Goal: Task Accomplishment & Management: Complete application form

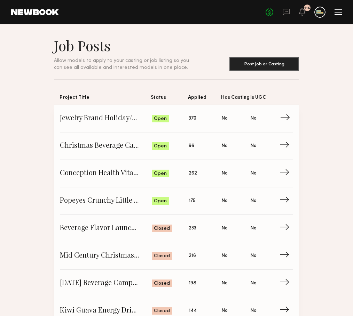
click at [100, 115] on span "Jewelry Brand Holiday/Engagement Campaign" at bounding box center [106, 118] width 92 height 10
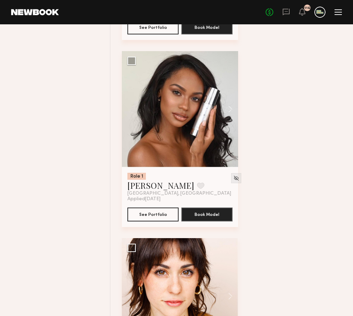
scroll to position [2529, 0]
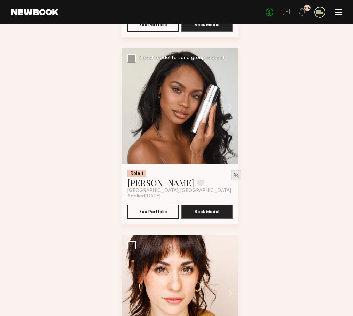
click at [164, 125] on div at bounding box center [180, 106] width 116 height 116
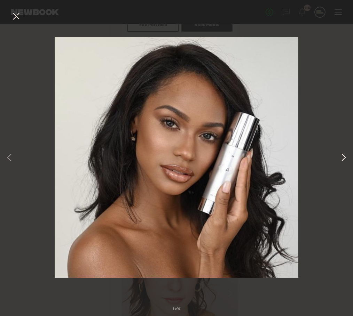
click at [342, 157] on button at bounding box center [343, 158] width 8 height 253
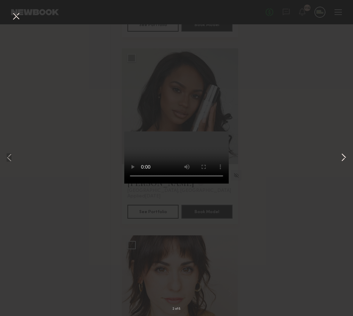
click at [344, 158] on button at bounding box center [343, 158] width 8 height 253
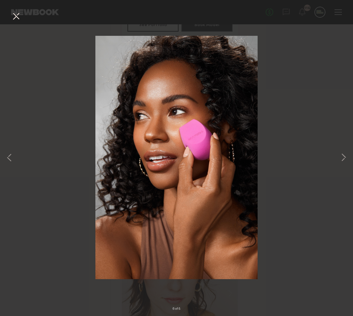
click at [14, 14] on button at bounding box center [15, 16] width 11 height 13
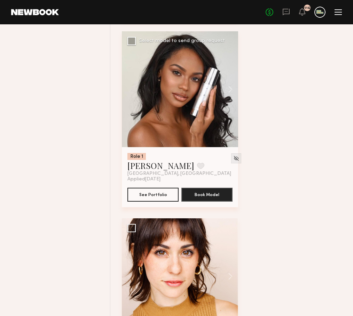
scroll to position [2546, 0]
click at [185, 90] on div at bounding box center [180, 89] width 116 height 116
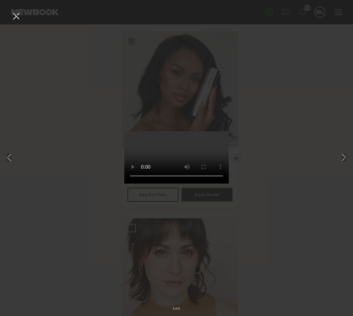
click at [18, 12] on button at bounding box center [15, 16] width 11 height 13
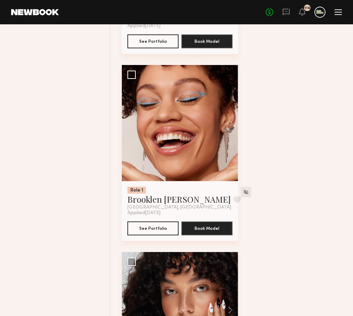
scroll to position [4012, 0]
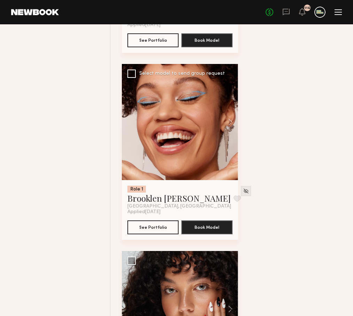
click at [168, 128] on div at bounding box center [180, 122] width 116 height 116
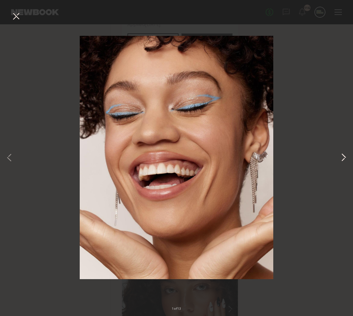
click at [344, 159] on button at bounding box center [343, 158] width 8 height 253
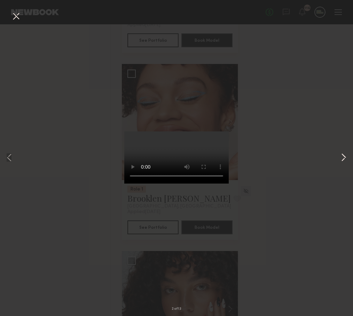
click at [344, 159] on button at bounding box center [343, 158] width 8 height 253
click at [17, 15] on button at bounding box center [15, 16] width 11 height 13
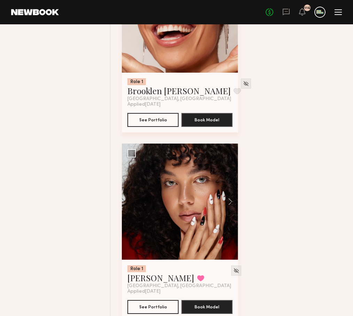
scroll to position [4168, 0]
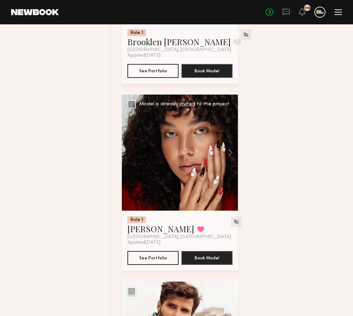
click at [191, 161] on div at bounding box center [180, 153] width 116 height 116
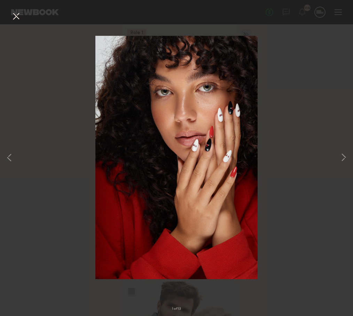
click at [17, 17] on button at bounding box center [15, 16] width 11 height 13
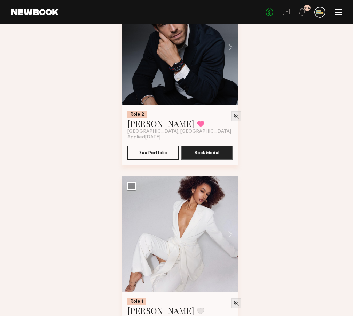
scroll to position [4687, 0]
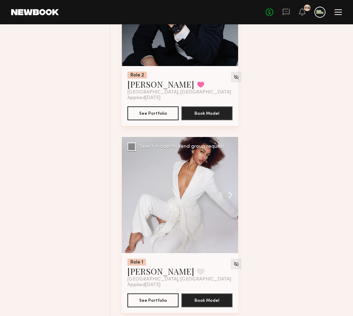
click at [226, 190] on button at bounding box center [227, 195] width 22 height 116
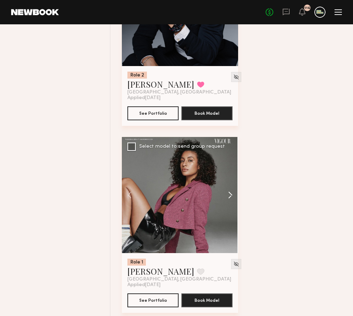
click at [229, 195] on button at bounding box center [227, 195] width 22 height 116
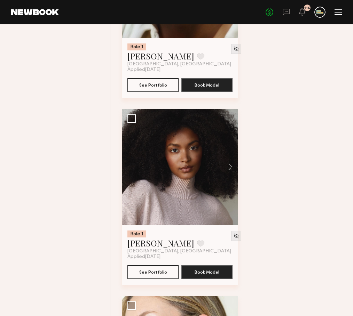
scroll to position [7368, 0]
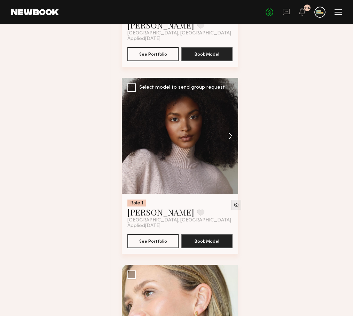
click at [229, 136] on button at bounding box center [227, 136] width 22 height 116
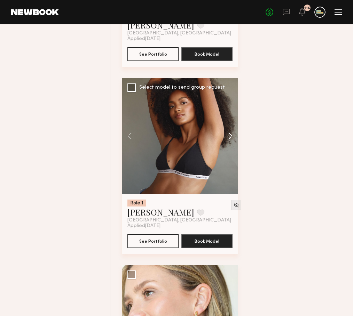
click at [229, 136] on button at bounding box center [227, 136] width 22 height 116
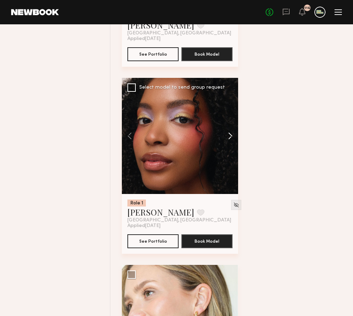
click at [229, 136] on button at bounding box center [227, 136] width 22 height 116
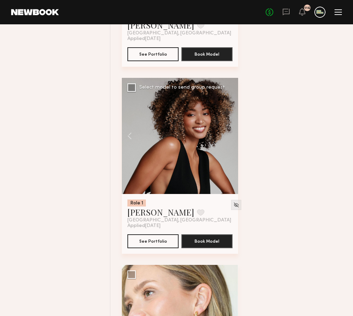
click at [229, 136] on div at bounding box center [180, 136] width 116 height 116
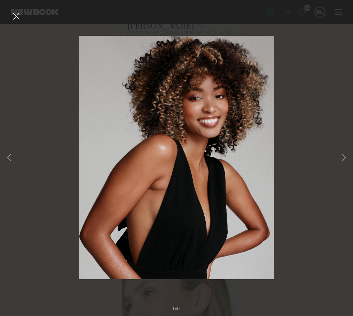
click at [18, 17] on button at bounding box center [15, 16] width 11 height 13
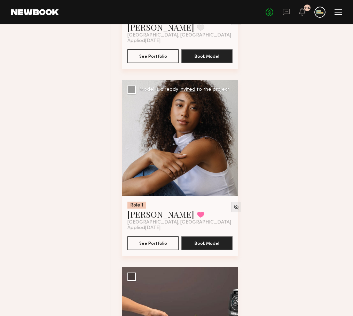
scroll to position [7739, 0]
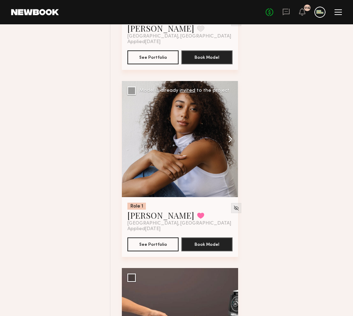
click at [231, 140] on button at bounding box center [227, 139] width 22 height 116
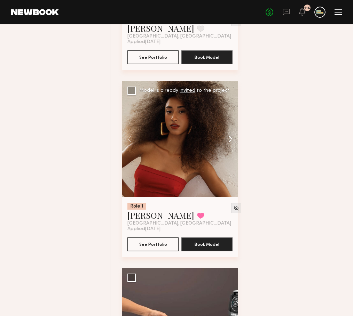
click at [230, 140] on button at bounding box center [227, 139] width 22 height 116
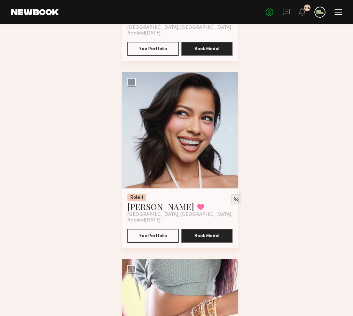
scroll to position [8310, 0]
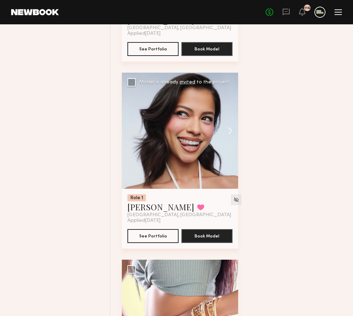
click at [230, 132] on button at bounding box center [227, 131] width 22 height 116
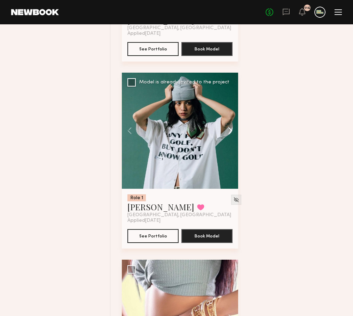
click at [230, 132] on button at bounding box center [227, 131] width 22 height 116
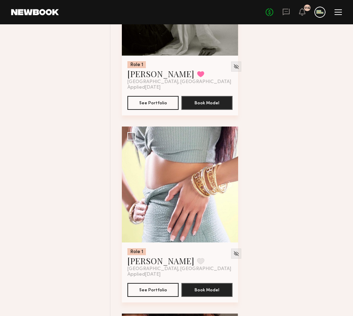
scroll to position [8444, 0]
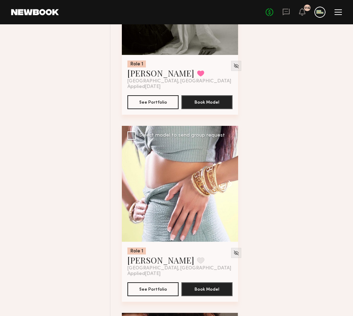
click at [229, 188] on button at bounding box center [227, 184] width 22 height 116
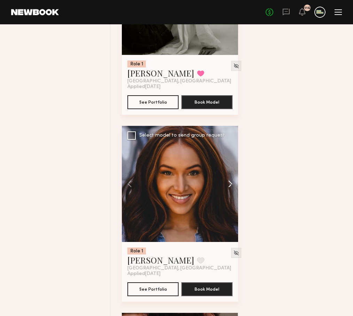
click at [229, 183] on button at bounding box center [227, 184] width 22 height 116
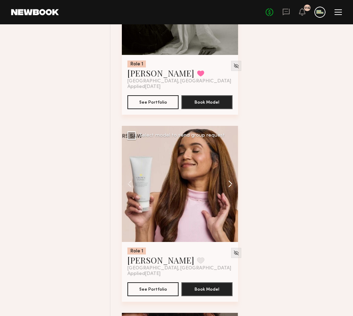
click at [229, 183] on button at bounding box center [227, 184] width 22 height 116
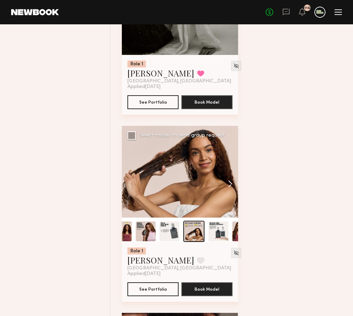
click at [229, 183] on button at bounding box center [227, 184] width 22 height 116
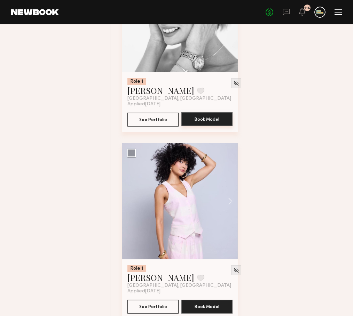
scroll to position [9553, 0]
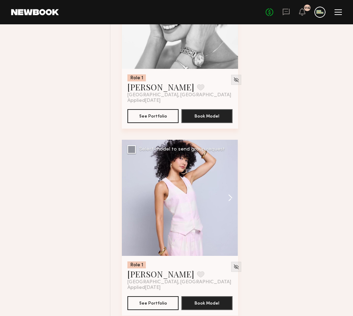
click at [227, 192] on button at bounding box center [227, 198] width 22 height 116
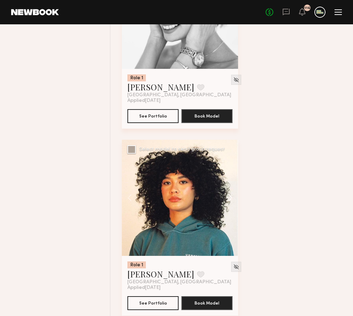
click at [226, 192] on button at bounding box center [227, 198] width 22 height 116
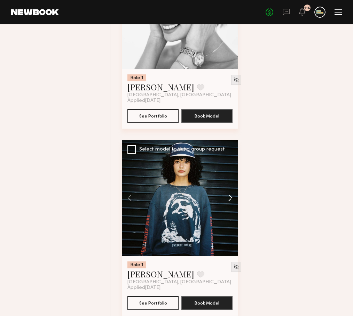
click at [226, 193] on button at bounding box center [227, 198] width 22 height 116
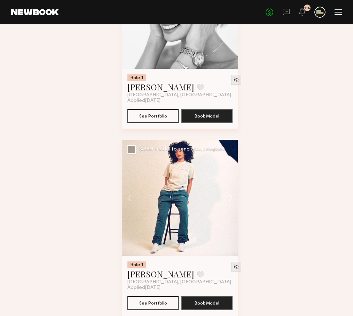
click at [226, 193] on button at bounding box center [227, 198] width 22 height 116
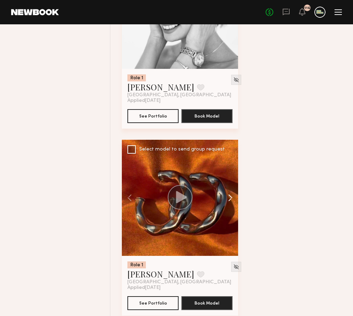
click at [226, 193] on button at bounding box center [227, 198] width 22 height 116
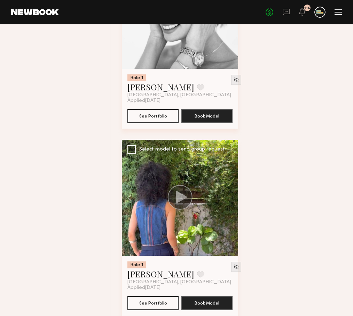
click at [226, 193] on div at bounding box center [180, 198] width 116 height 116
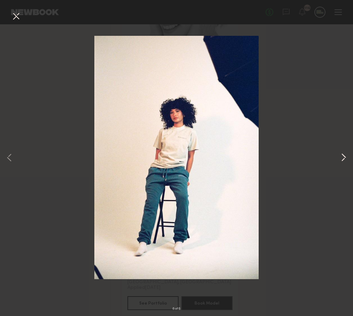
click at [341, 163] on button at bounding box center [343, 158] width 8 height 253
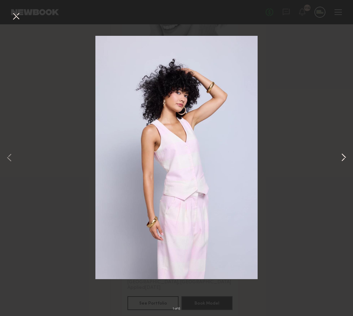
click at [341, 162] on button at bounding box center [343, 158] width 8 height 253
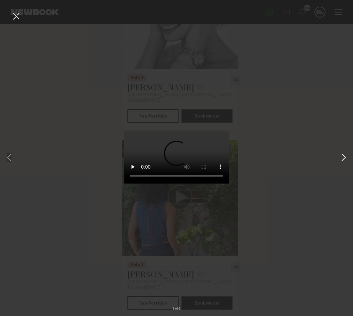
click at [341, 162] on button at bounding box center [343, 158] width 8 height 253
click at [14, 14] on button at bounding box center [15, 16] width 11 height 13
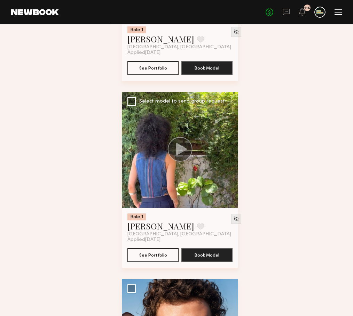
scroll to position [9601, 0]
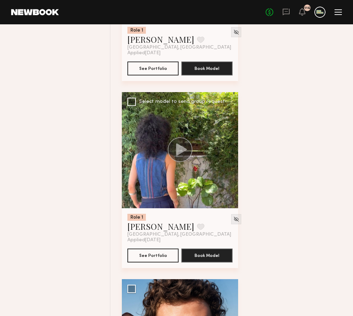
click at [194, 153] on div at bounding box center [180, 150] width 116 height 116
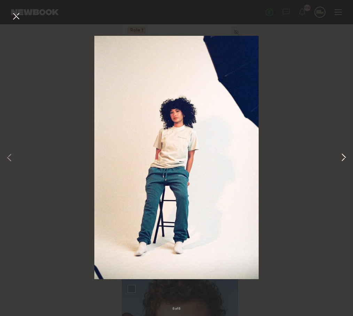
click at [343, 159] on button at bounding box center [343, 158] width 8 height 253
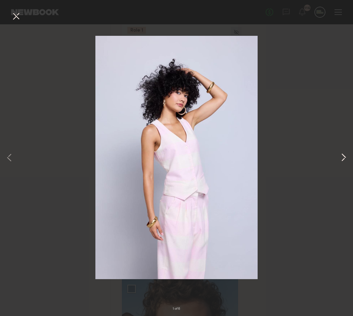
click at [342, 158] on button at bounding box center [343, 158] width 8 height 253
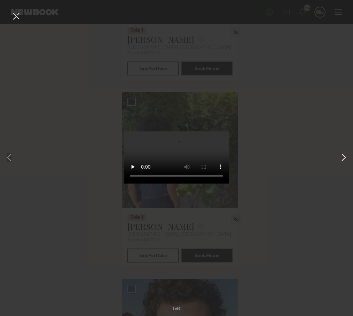
click at [342, 158] on button at bounding box center [343, 158] width 8 height 253
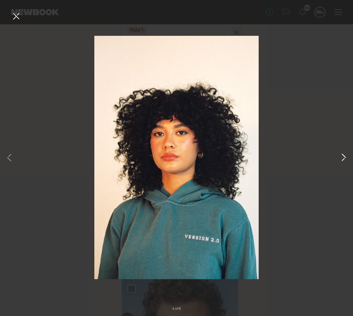
click at [342, 158] on button at bounding box center [343, 158] width 8 height 253
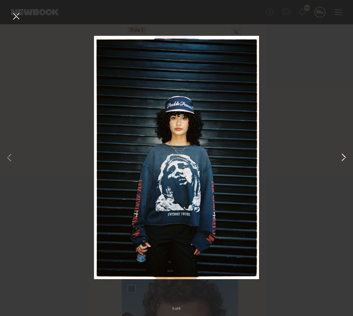
click at [342, 158] on button at bounding box center [343, 158] width 8 height 253
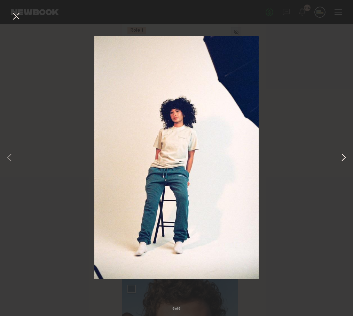
click at [342, 158] on button at bounding box center [343, 158] width 8 height 253
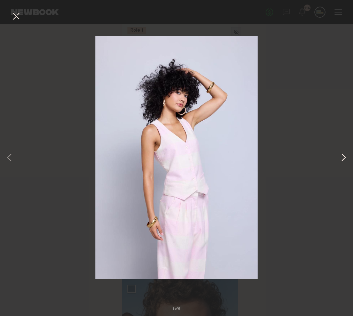
click at [342, 158] on button at bounding box center [343, 158] width 8 height 253
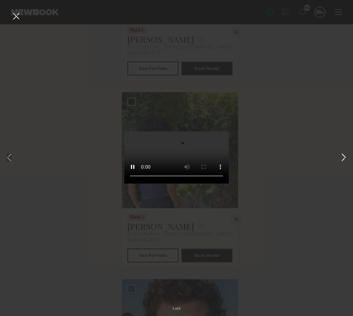
click at [342, 158] on button at bounding box center [343, 158] width 8 height 253
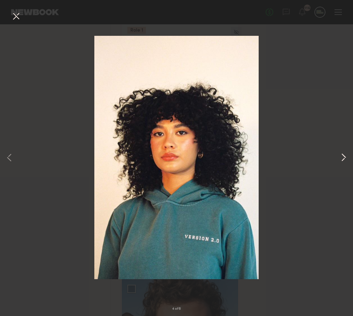
click at [342, 158] on button at bounding box center [343, 158] width 8 height 253
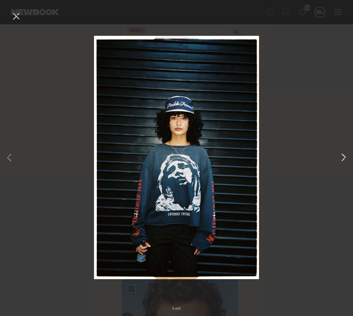
click at [342, 158] on button at bounding box center [343, 158] width 8 height 253
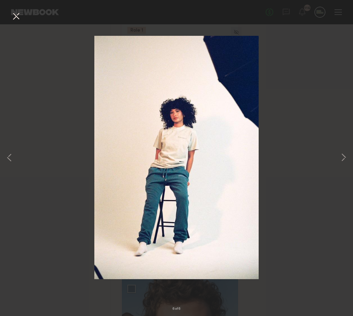
click at [18, 17] on button at bounding box center [15, 16] width 11 height 13
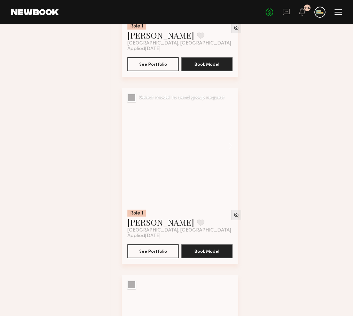
scroll to position [11856, 0]
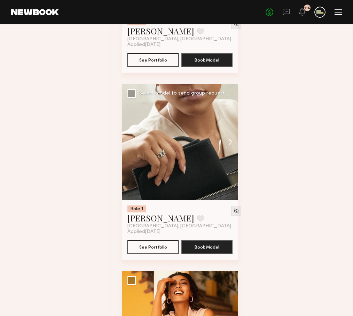
click at [231, 136] on button at bounding box center [227, 142] width 22 height 116
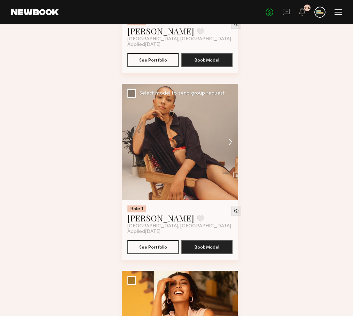
click at [231, 140] on button at bounding box center [227, 142] width 22 height 116
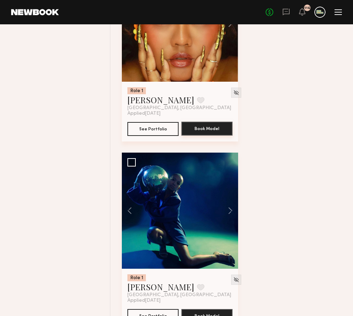
scroll to position [11786, 0]
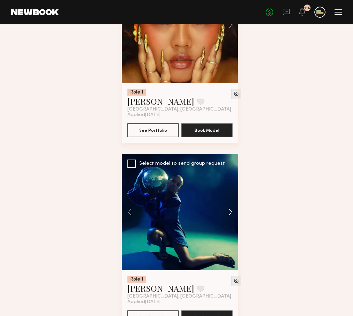
click at [230, 212] on button at bounding box center [227, 212] width 22 height 116
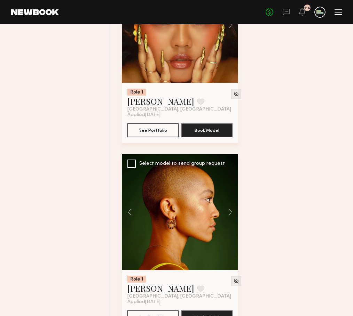
click at [178, 214] on div at bounding box center [180, 212] width 116 height 116
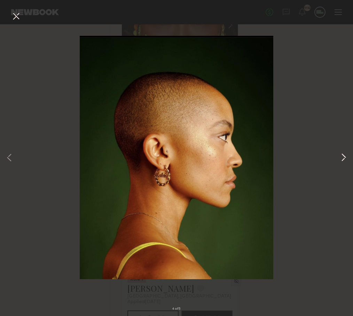
click at [341, 161] on button at bounding box center [343, 158] width 8 height 253
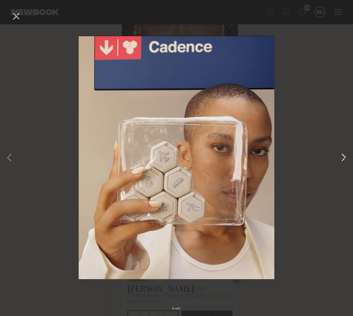
click at [342, 160] on button at bounding box center [343, 158] width 8 height 253
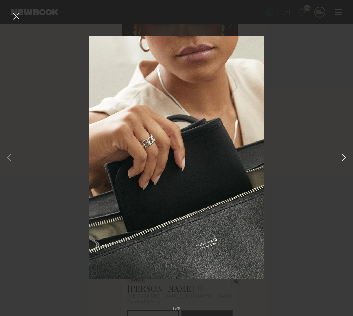
click at [342, 159] on button at bounding box center [343, 158] width 8 height 253
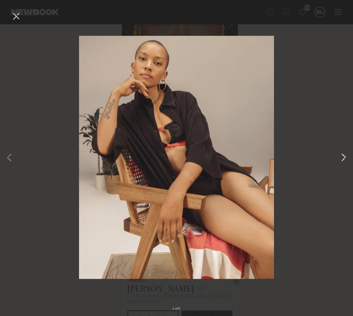
click at [341, 159] on button at bounding box center [343, 158] width 8 height 253
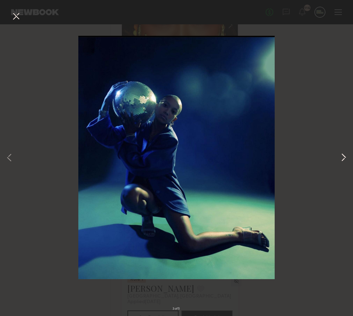
click at [341, 159] on button at bounding box center [343, 158] width 8 height 253
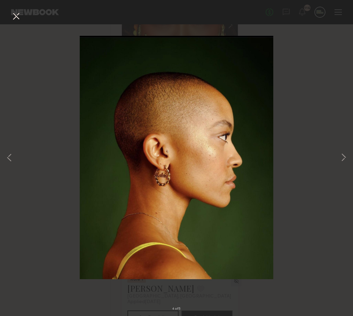
click at [17, 19] on button at bounding box center [15, 16] width 11 height 13
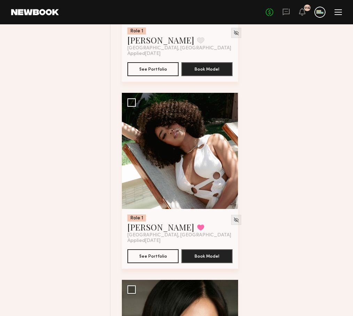
scroll to position [12970, 0]
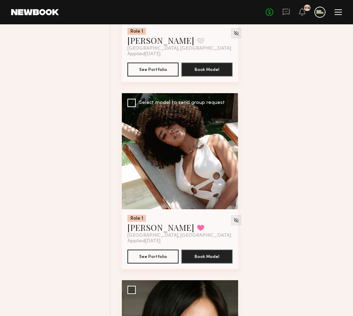
click at [231, 151] on button at bounding box center [227, 151] width 22 height 116
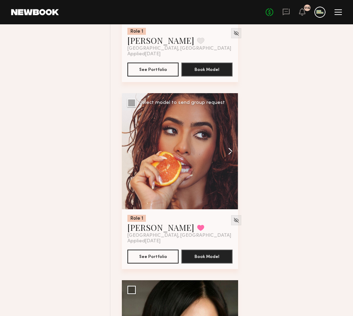
click at [231, 151] on button at bounding box center [227, 151] width 22 height 116
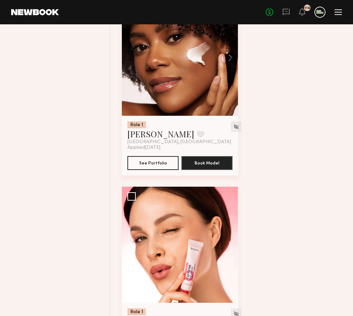
scroll to position [14551, 0]
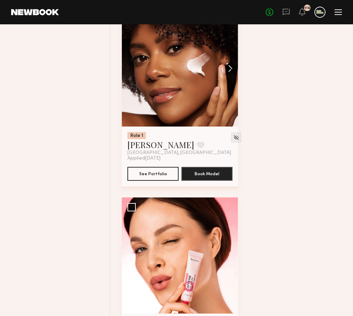
click at [229, 67] on button at bounding box center [227, 68] width 22 height 116
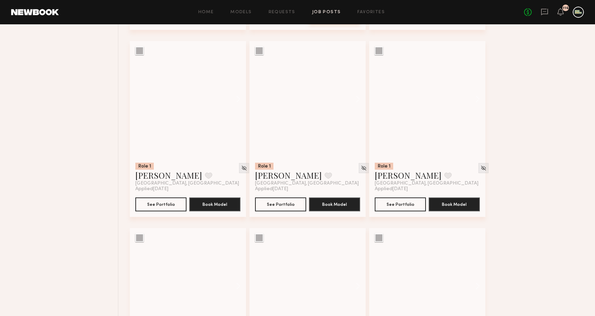
scroll to position [7404, 0]
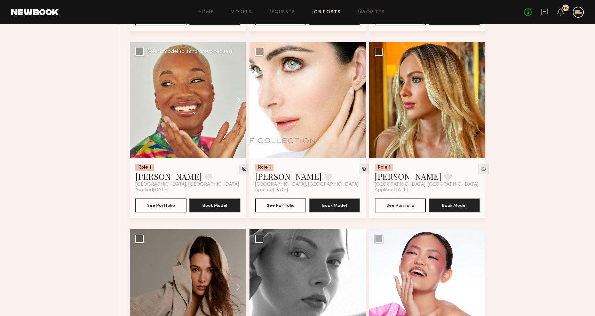
click at [237, 99] on button at bounding box center [235, 100] width 22 height 116
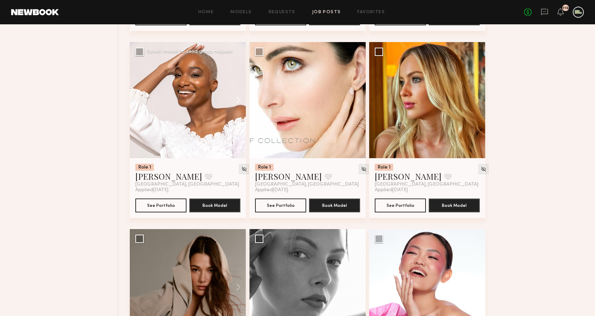
click at [237, 99] on button at bounding box center [235, 100] width 22 height 116
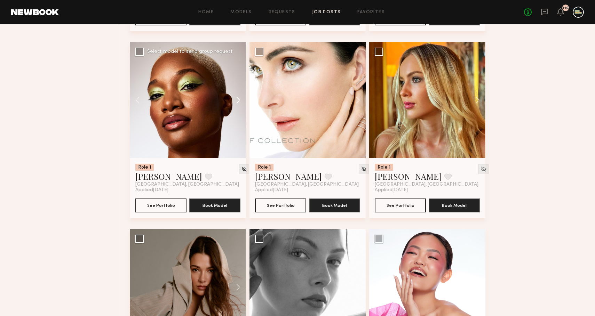
click at [237, 99] on button at bounding box center [235, 100] width 22 height 116
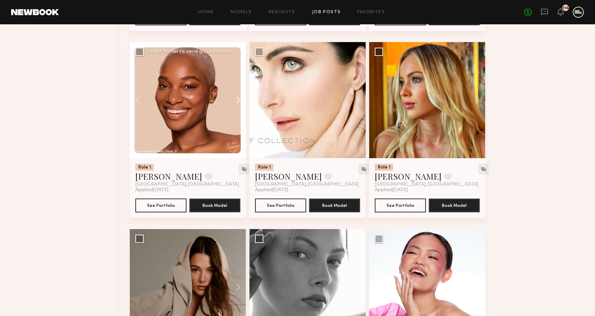
click at [237, 99] on button at bounding box center [235, 100] width 22 height 116
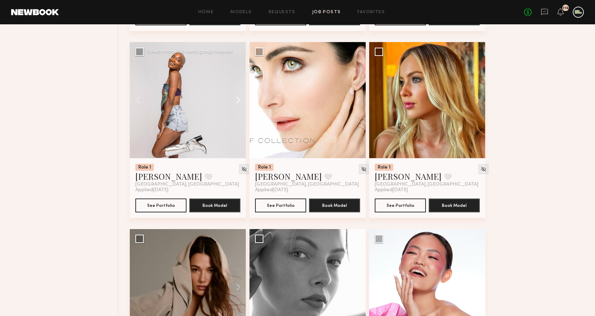
click at [237, 99] on button at bounding box center [235, 100] width 22 height 116
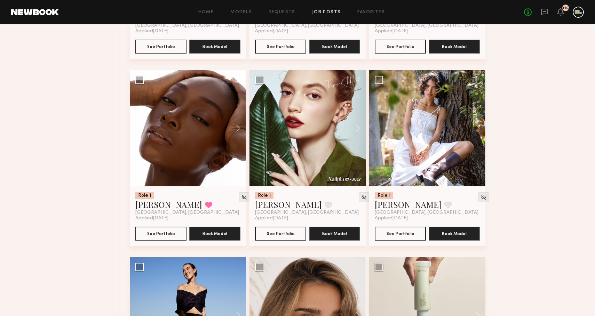
scroll to position [8125, 0]
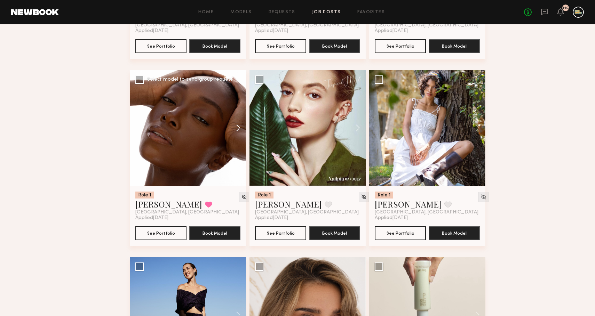
click at [235, 127] on button at bounding box center [235, 128] width 22 height 116
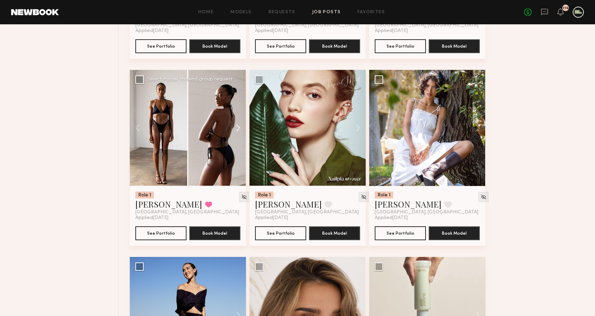
click at [235, 127] on button at bounding box center [235, 128] width 22 height 116
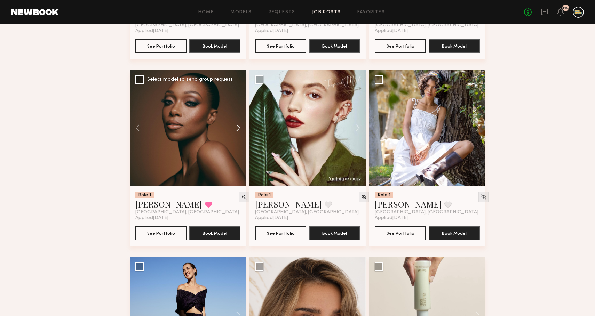
click at [237, 126] on button at bounding box center [235, 128] width 22 height 116
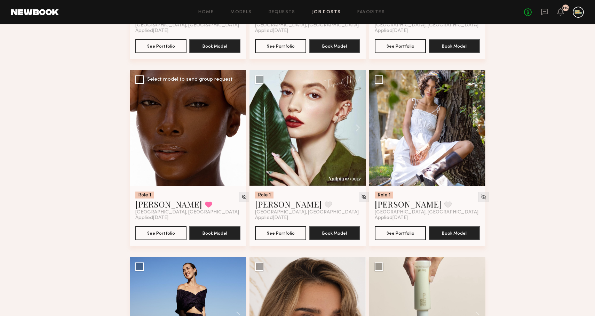
click at [237, 126] on div at bounding box center [188, 128] width 116 height 116
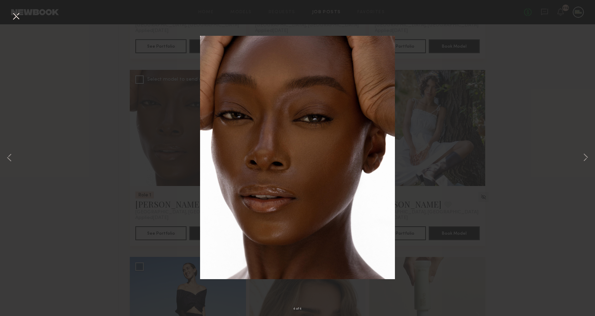
click at [16, 18] on button at bounding box center [15, 16] width 11 height 13
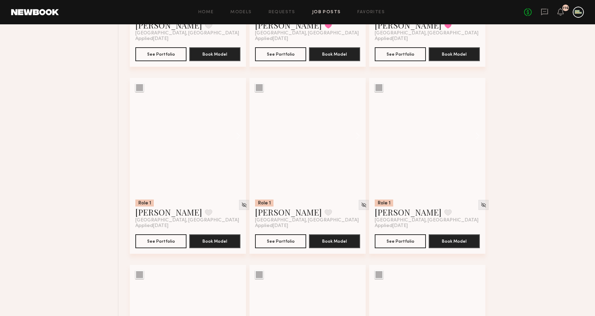
scroll to position [9614, 0]
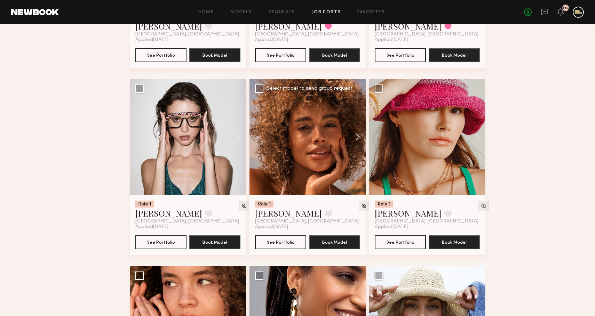
click at [353, 133] on button at bounding box center [355, 137] width 22 height 116
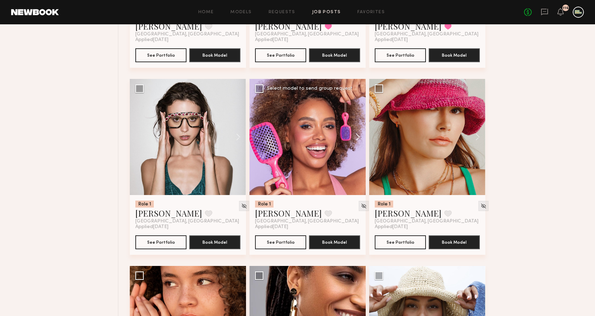
click at [353, 135] on button at bounding box center [355, 137] width 22 height 116
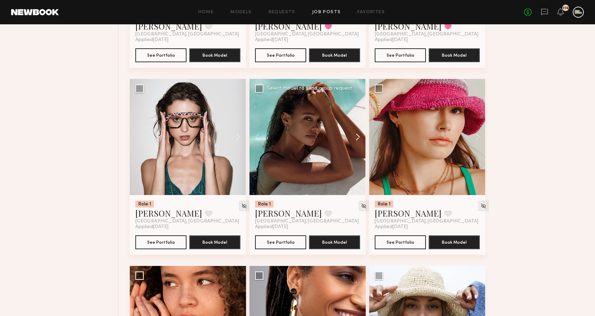
click at [353, 135] on button at bounding box center [355, 137] width 22 height 116
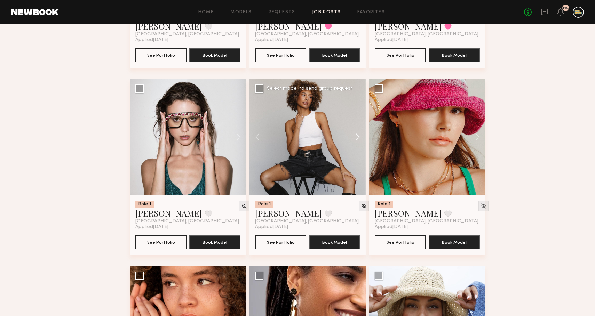
click at [353, 138] on button at bounding box center [355, 137] width 22 height 116
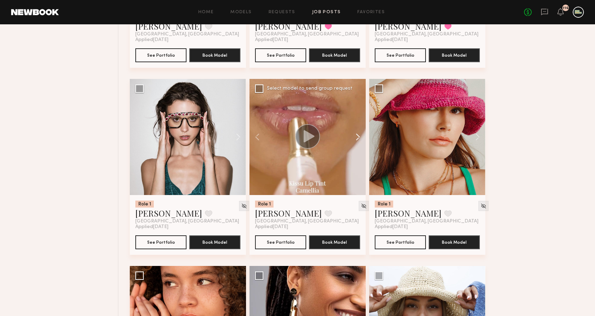
click at [353, 138] on button at bounding box center [355, 137] width 22 height 116
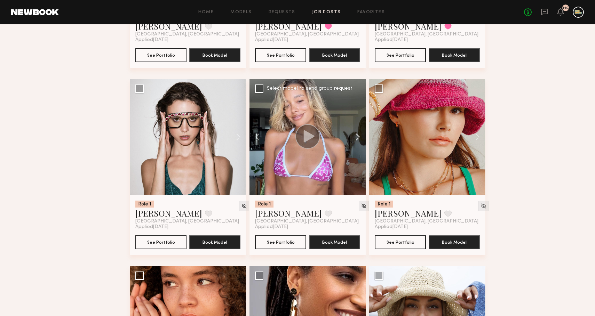
click at [353, 137] on button at bounding box center [355, 137] width 22 height 116
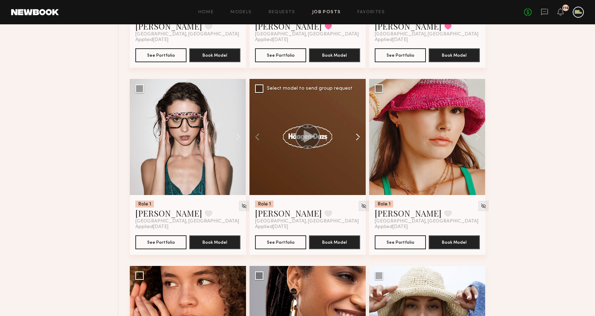
click at [353, 137] on button at bounding box center [355, 137] width 22 height 116
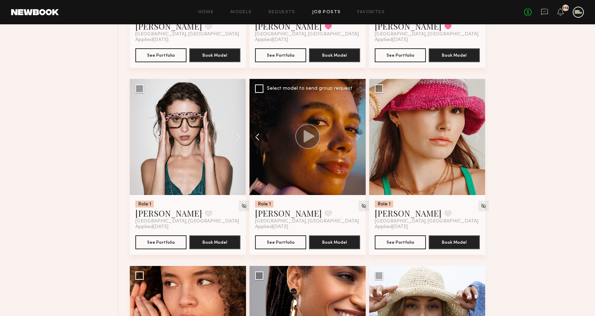
click at [257, 137] on button at bounding box center [261, 137] width 22 height 116
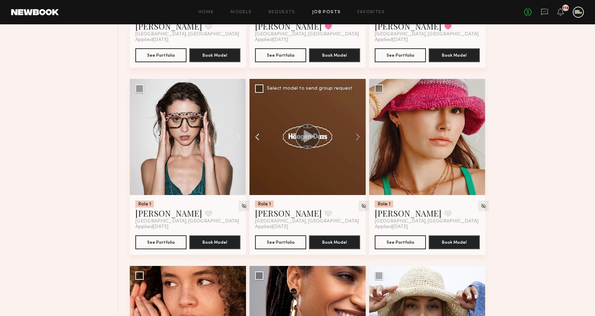
click at [257, 137] on button at bounding box center [261, 137] width 22 height 116
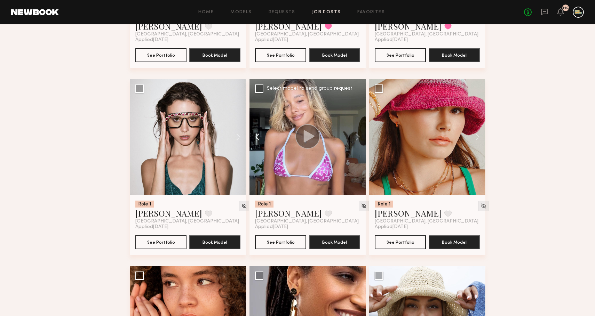
click at [257, 137] on button at bounding box center [261, 137] width 22 height 116
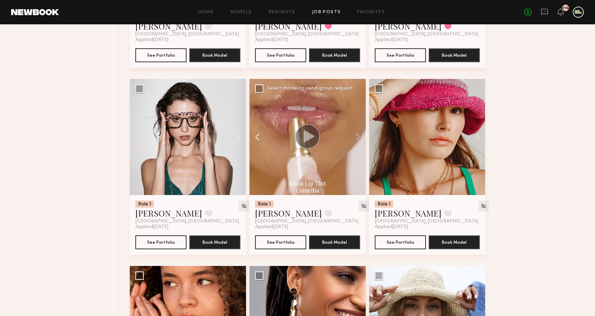
click at [257, 137] on button at bounding box center [261, 137] width 22 height 116
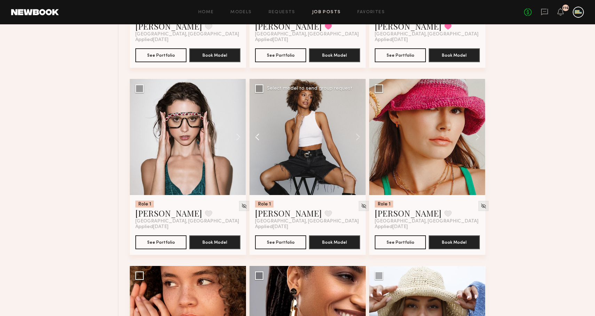
click at [257, 137] on button at bounding box center [261, 137] width 22 height 116
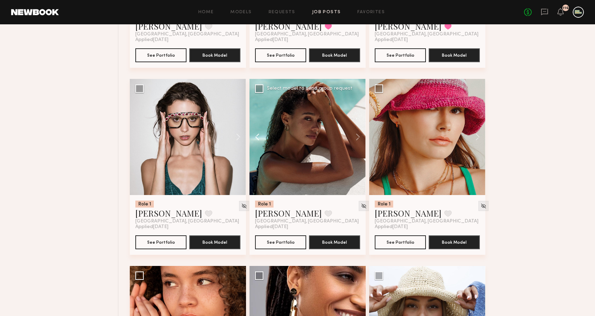
click at [257, 137] on button at bounding box center [261, 137] width 22 height 116
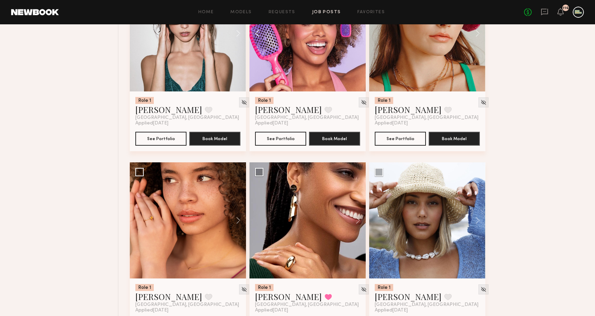
scroll to position [9764, 0]
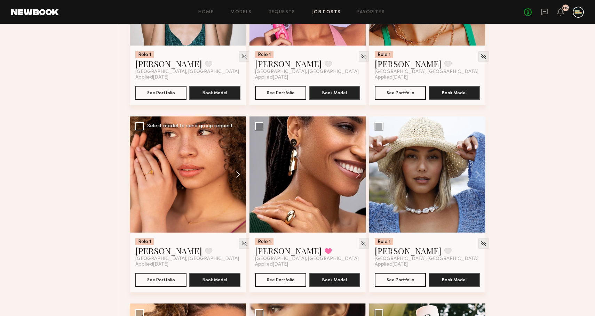
click at [236, 175] on button at bounding box center [235, 175] width 22 height 116
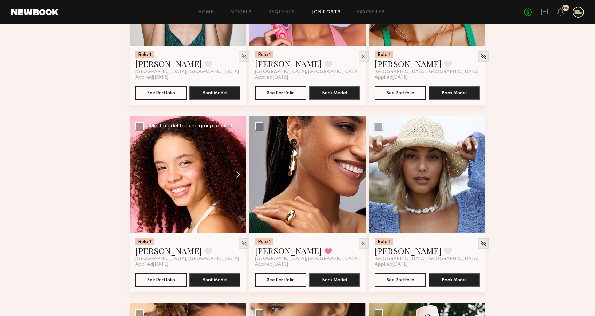
click at [236, 175] on button at bounding box center [235, 175] width 22 height 116
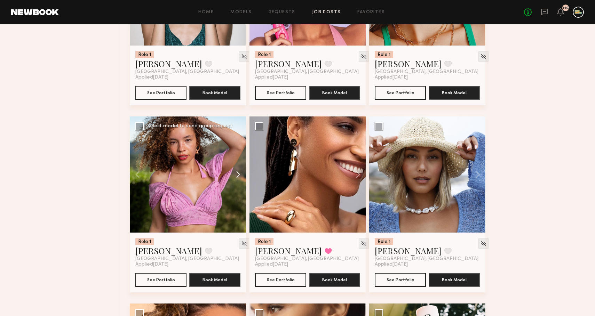
click at [236, 175] on button at bounding box center [235, 175] width 22 height 116
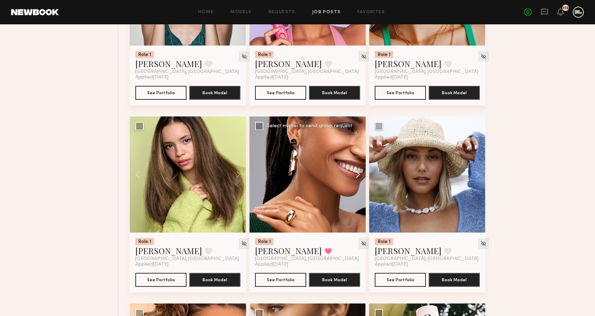
click at [353, 170] on button at bounding box center [355, 175] width 22 height 116
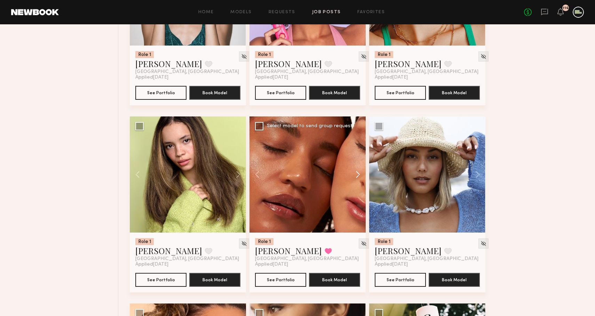
click at [353, 171] on button at bounding box center [355, 175] width 22 height 116
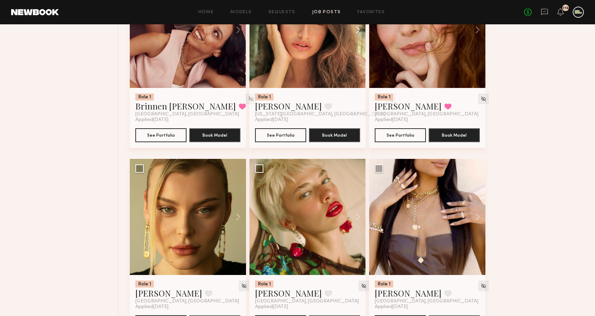
scroll to position [10282, 0]
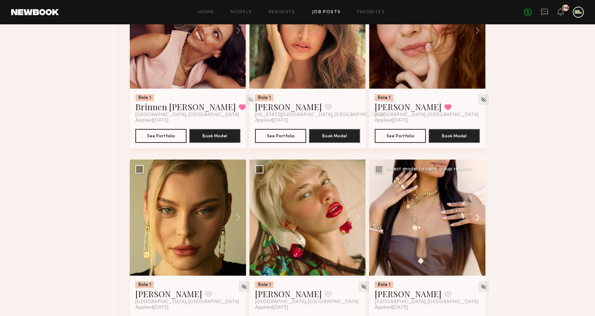
click at [353, 214] on button at bounding box center [474, 218] width 22 height 116
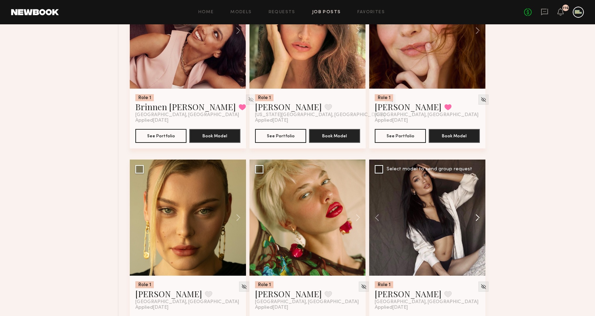
click at [353, 215] on button at bounding box center [474, 218] width 22 height 116
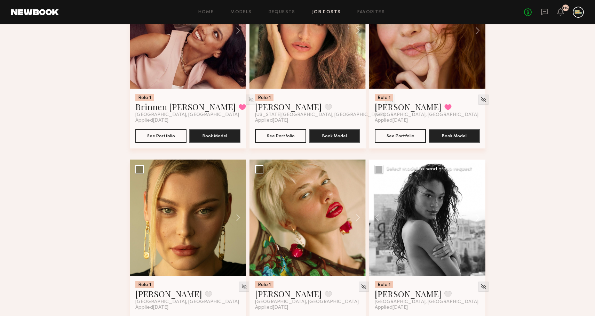
click at [353, 215] on button at bounding box center [474, 218] width 22 height 116
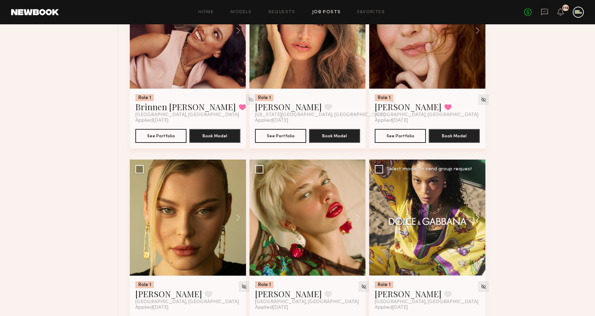
click at [353, 215] on button at bounding box center [474, 218] width 22 height 116
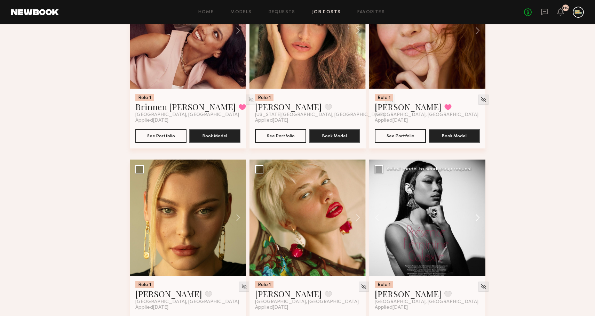
click at [353, 215] on button at bounding box center [474, 218] width 22 height 116
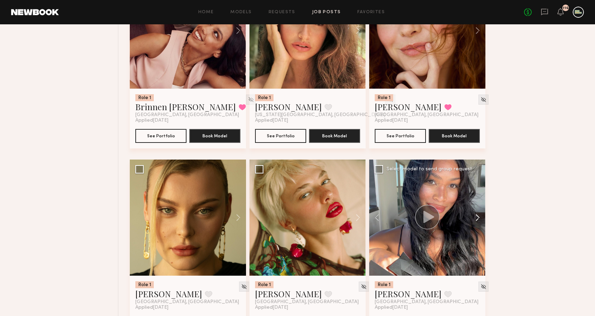
click at [353, 215] on button at bounding box center [474, 218] width 22 height 116
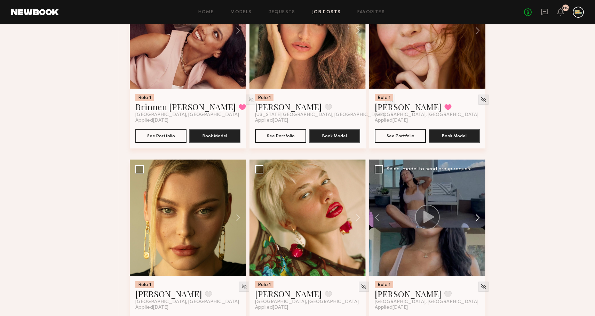
click at [353, 215] on button at bounding box center [474, 218] width 22 height 116
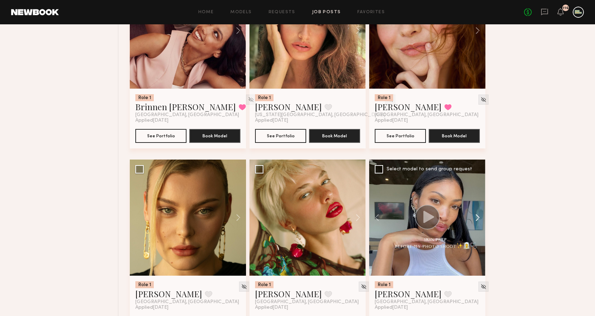
click at [353, 214] on button at bounding box center [474, 218] width 22 height 116
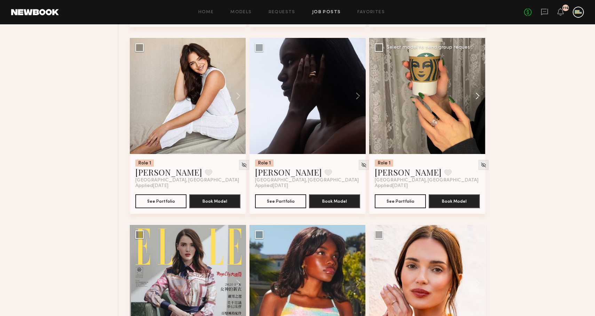
scroll to position [10965, 0]
click at [353, 98] on button at bounding box center [355, 96] width 22 height 116
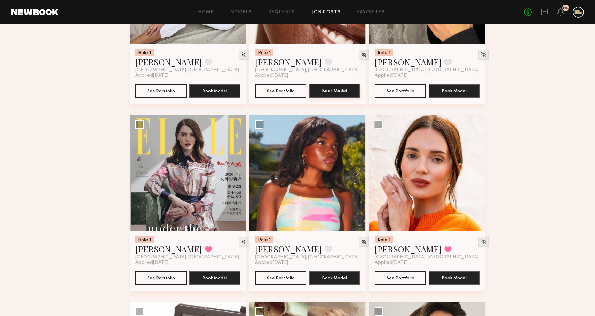
scroll to position [11075, 0]
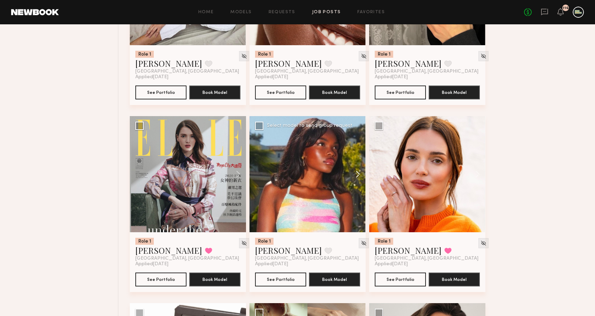
click at [353, 176] on button at bounding box center [355, 174] width 22 height 116
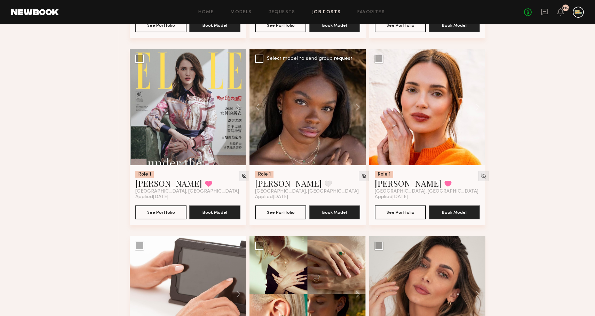
scroll to position [11142, 0]
click at [311, 120] on div at bounding box center [308, 107] width 116 height 116
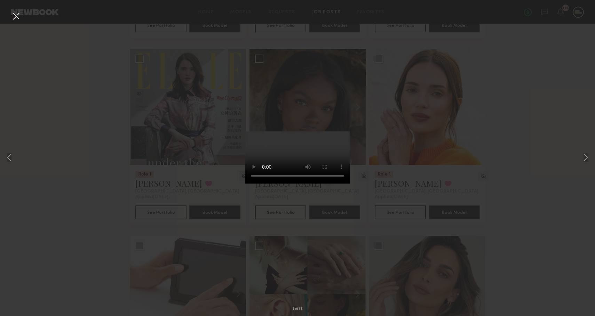
click at [16, 18] on button at bounding box center [15, 16] width 11 height 13
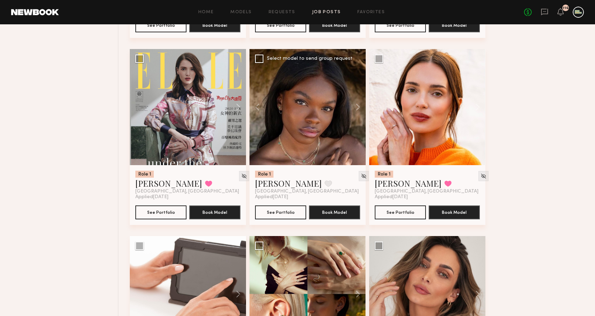
click at [302, 121] on div at bounding box center [308, 107] width 116 height 116
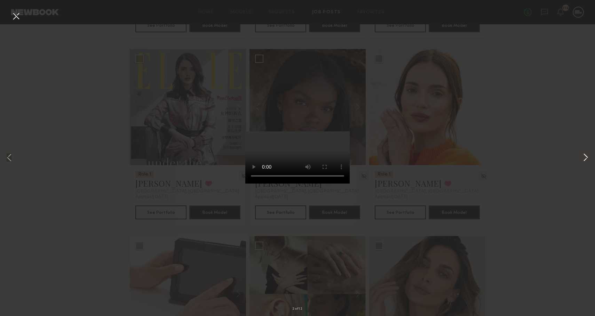
click at [353, 161] on button at bounding box center [586, 158] width 8 height 253
click at [353, 160] on button at bounding box center [586, 158] width 8 height 253
click at [353, 159] on button at bounding box center [586, 158] width 8 height 253
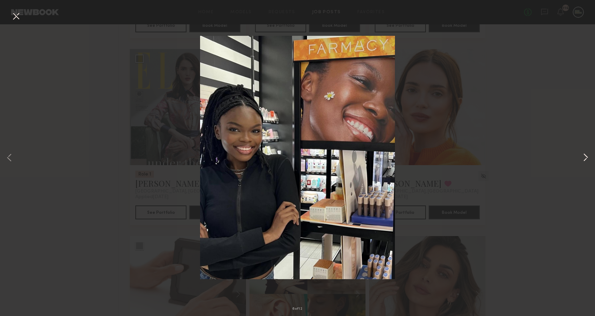
click at [353, 159] on button at bounding box center [586, 158] width 8 height 253
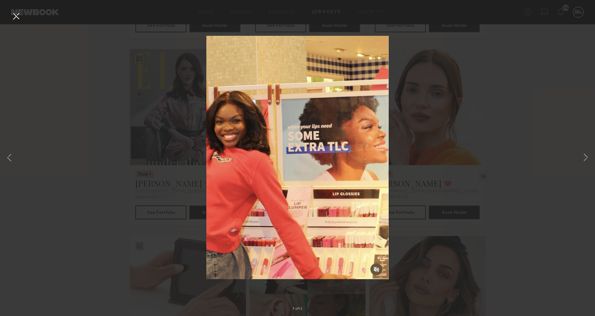
click at [13, 11] on button at bounding box center [15, 16] width 11 height 13
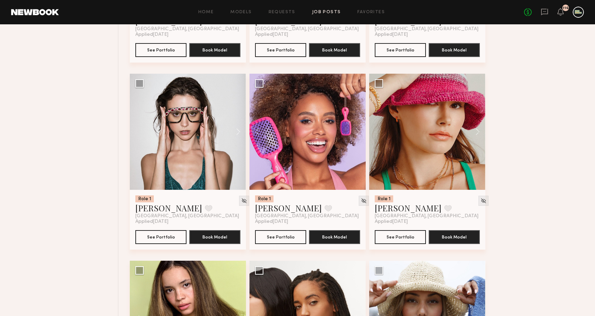
scroll to position [9622, 0]
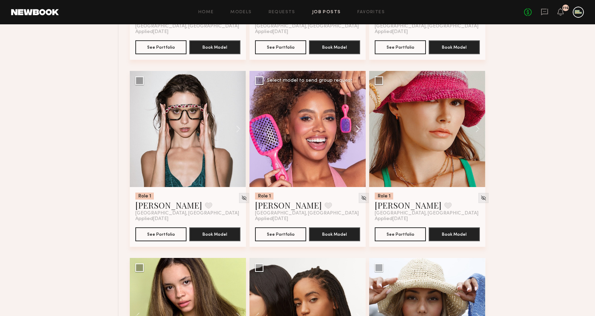
click at [353, 127] on button at bounding box center [355, 129] width 22 height 116
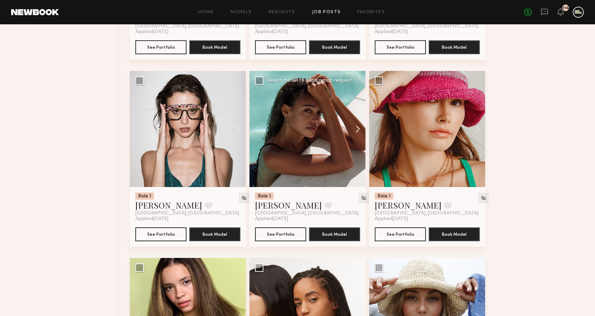
click at [353, 127] on button at bounding box center [355, 129] width 22 height 116
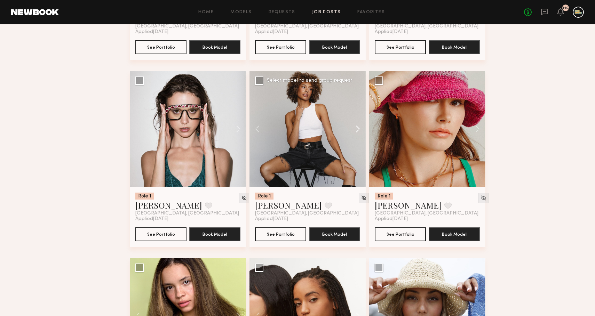
click at [353, 127] on button at bounding box center [355, 129] width 22 height 116
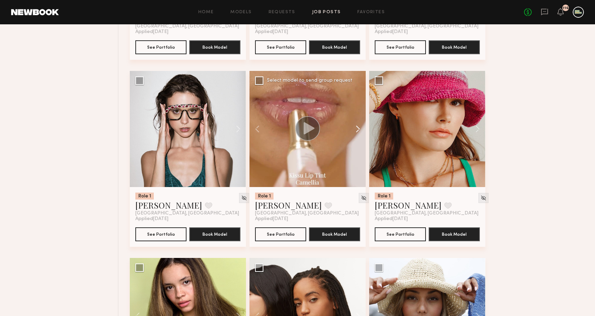
click at [353, 127] on button at bounding box center [355, 129] width 22 height 116
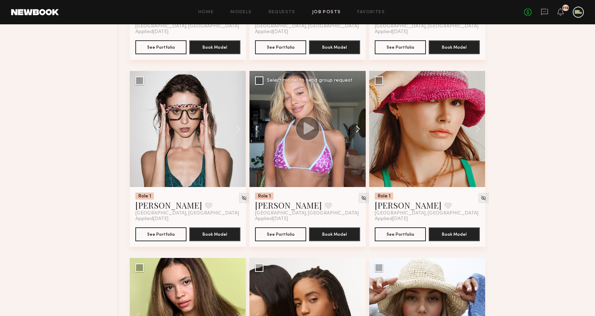
click at [353, 127] on button at bounding box center [355, 129] width 22 height 116
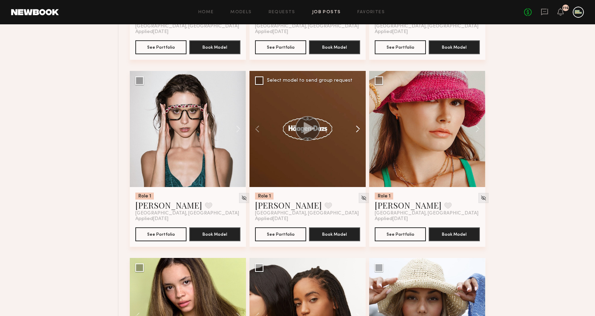
click at [353, 127] on button at bounding box center [355, 129] width 22 height 116
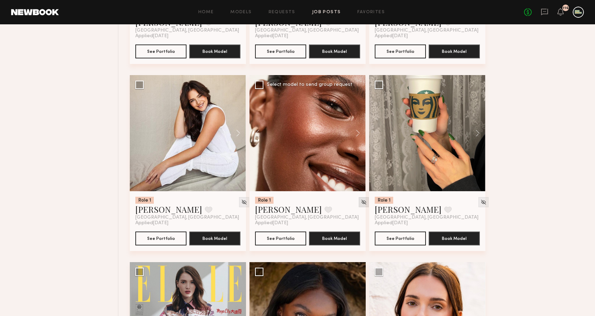
scroll to position [10930, 0]
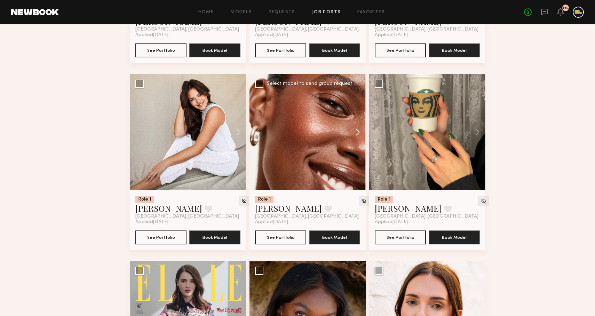
click at [353, 134] on button at bounding box center [355, 132] width 22 height 116
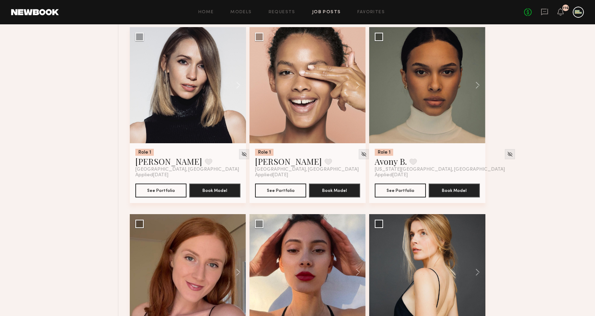
scroll to position [11730, 0]
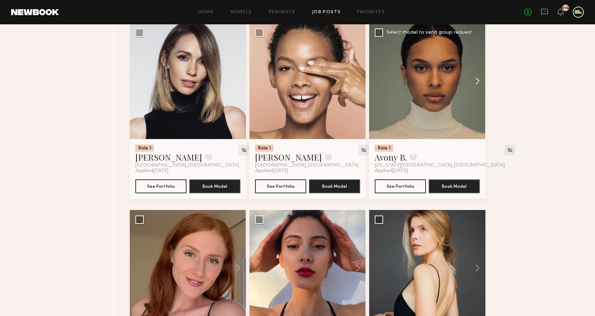
click at [353, 74] on button at bounding box center [474, 81] width 22 height 116
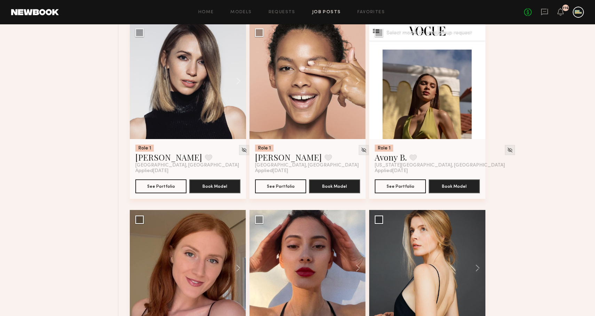
click at [353, 81] on button at bounding box center [474, 81] width 22 height 116
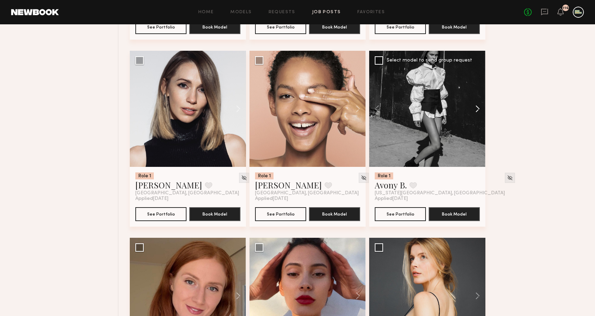
scroll to position [11702, 0]
click at [353, 112] on button at bounding box center [474, 109] width 22 height 116
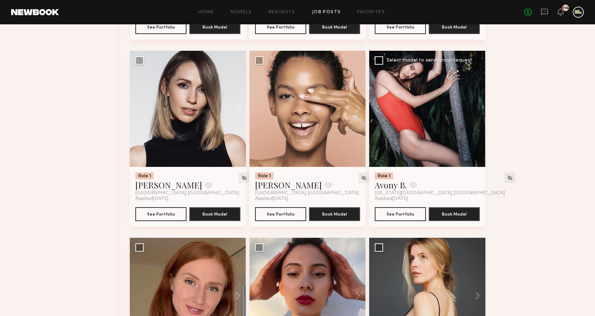
click at [353, 112] on div at bounding box center [427, 109] width 116 height 116
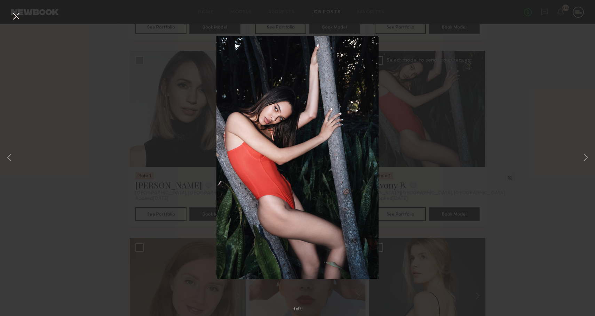
click at [13, 17] on button at bounding box center [15, 16] width 11 height 13
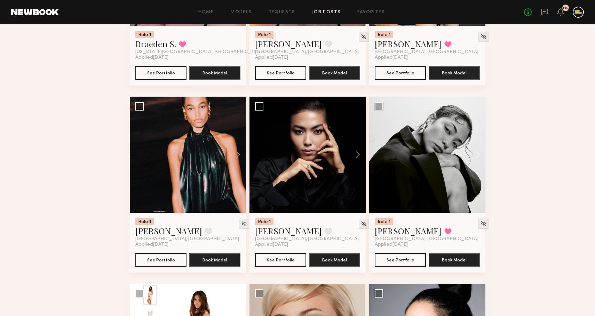
scroll to position [12035, 0]
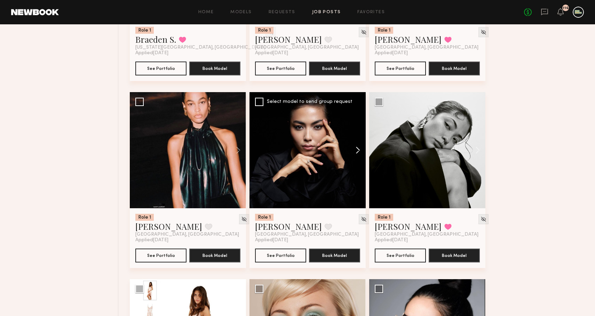
click at [353, 154] on button at bounding box center [355, 150] width 22 height 116
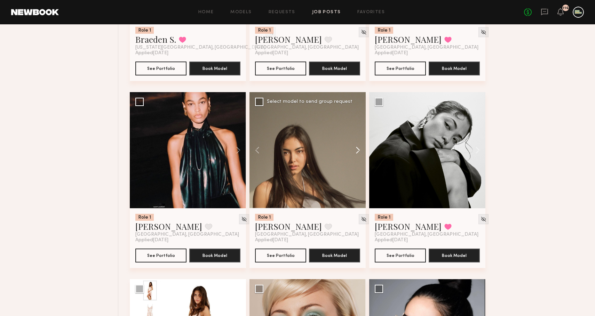
click at [353, 154] on button at bounding box center [355, 150] width 22 height 116
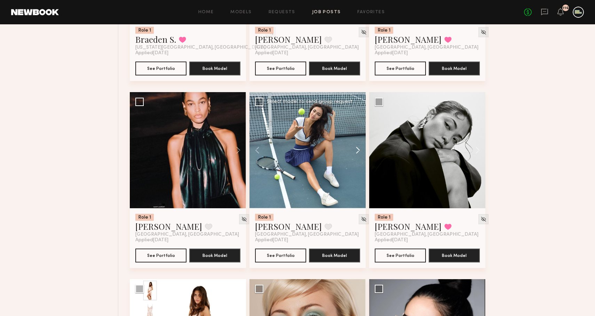
click at [353, 153] on button at bounding box center [355, 150] width 22 height 116
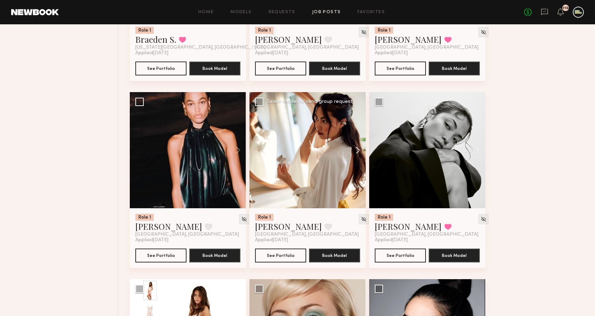
click at [353, 153] on button at bounding box center [355, 150] width 22 height 116
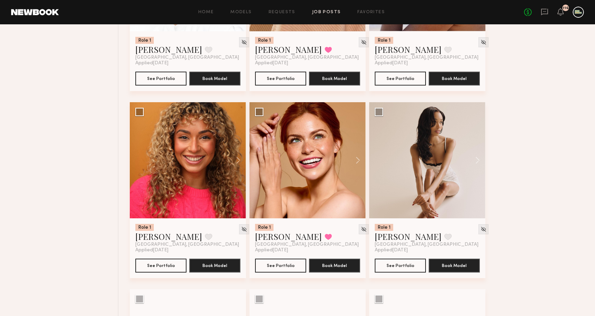
scroll to position [12985, 0]
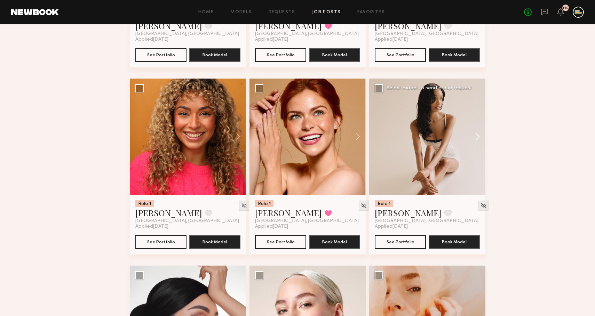
click at [353, 136] on button at bounding box center [474, 137] width 22 height 116
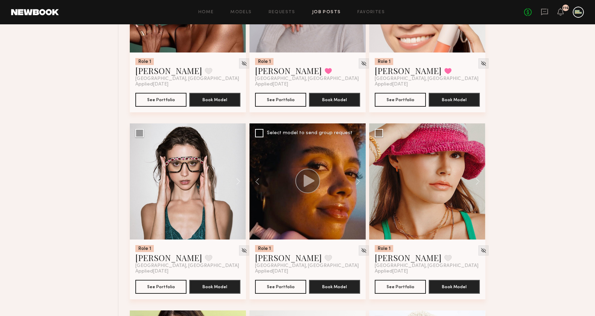
scroll to position [9570, 0]
click at [353, 184] on button at bounding box center [355, 181] width 22 height 116
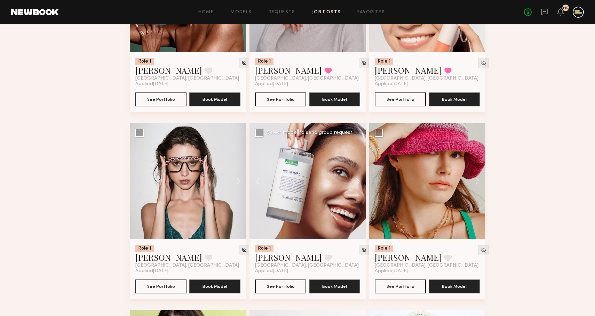
click at [353, 184] on button at bounding box center [355, 181] width 22 height 116
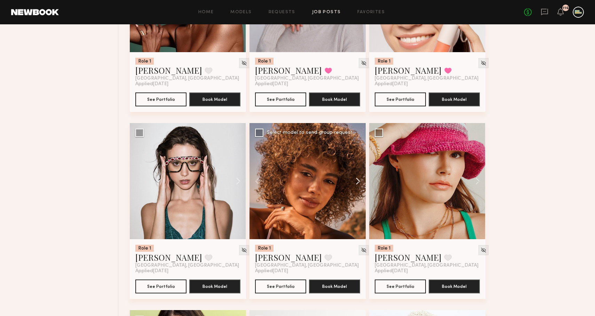
click at [353, 184] on button at bounding box center [355, 181] width 22 height 116
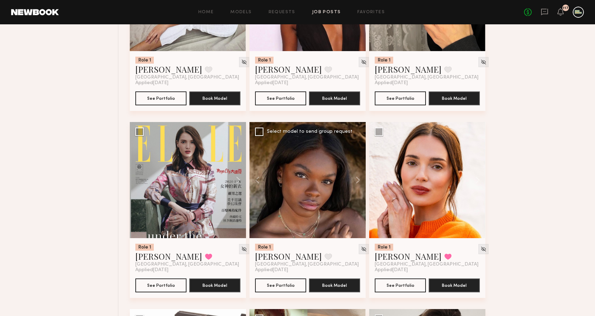
scroll to position [11070, 0]
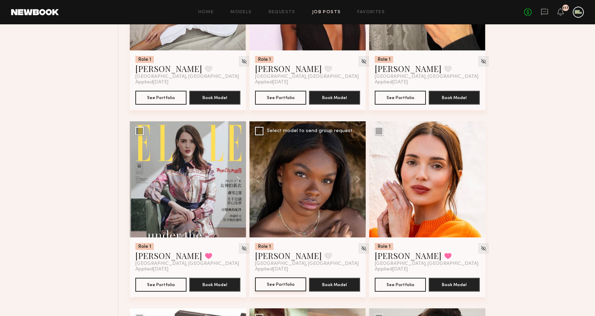
click at [283, 285] on button "See Portfolio" at bounding box center [280, 285] width 51 height 14
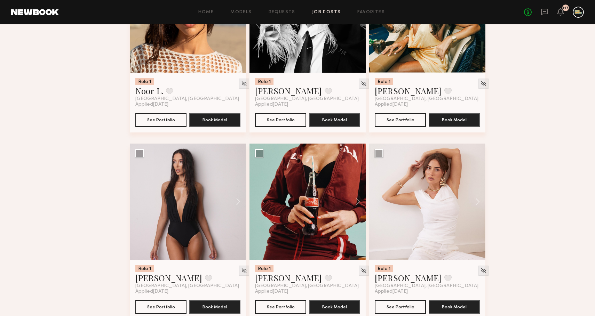
scroll to position [10673, 0]
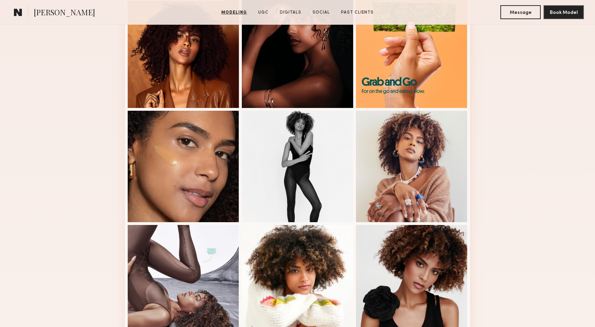
scroll to position [321, 0]
